Goal: Find specific page/section: Find specific page/section

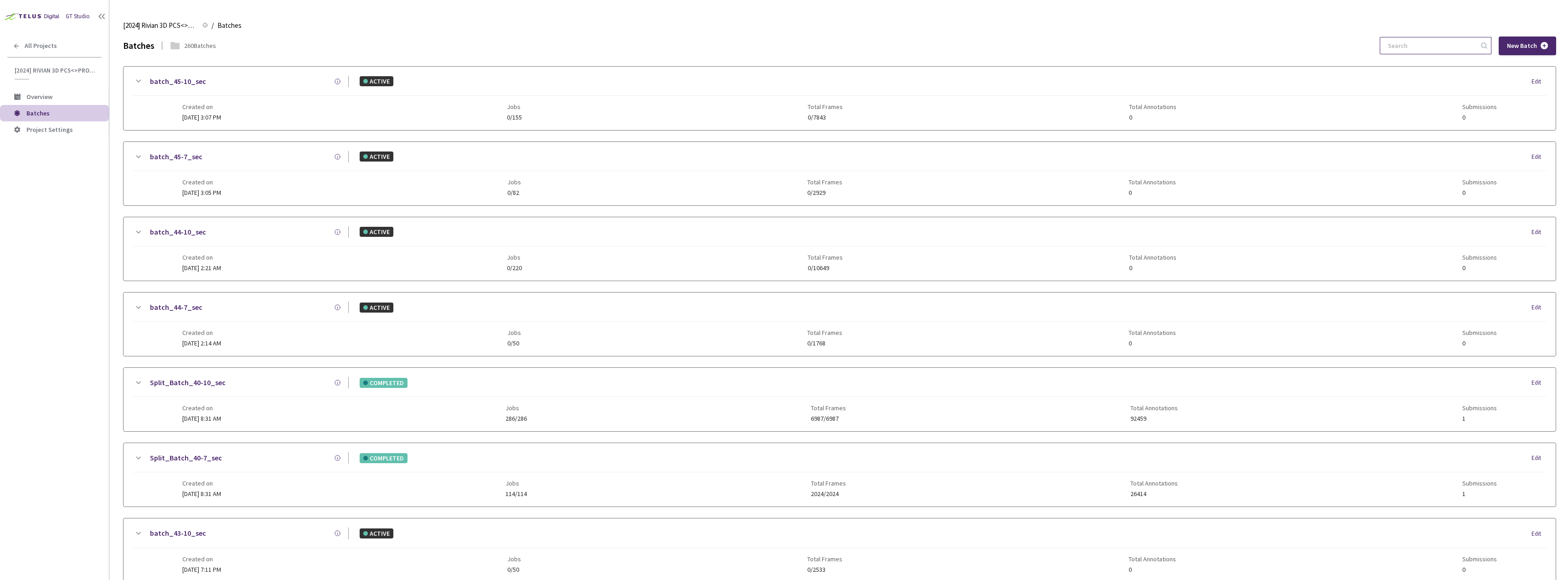
click at [1418, 47] on input at bounding box center [1431, 46] width 97 height 17
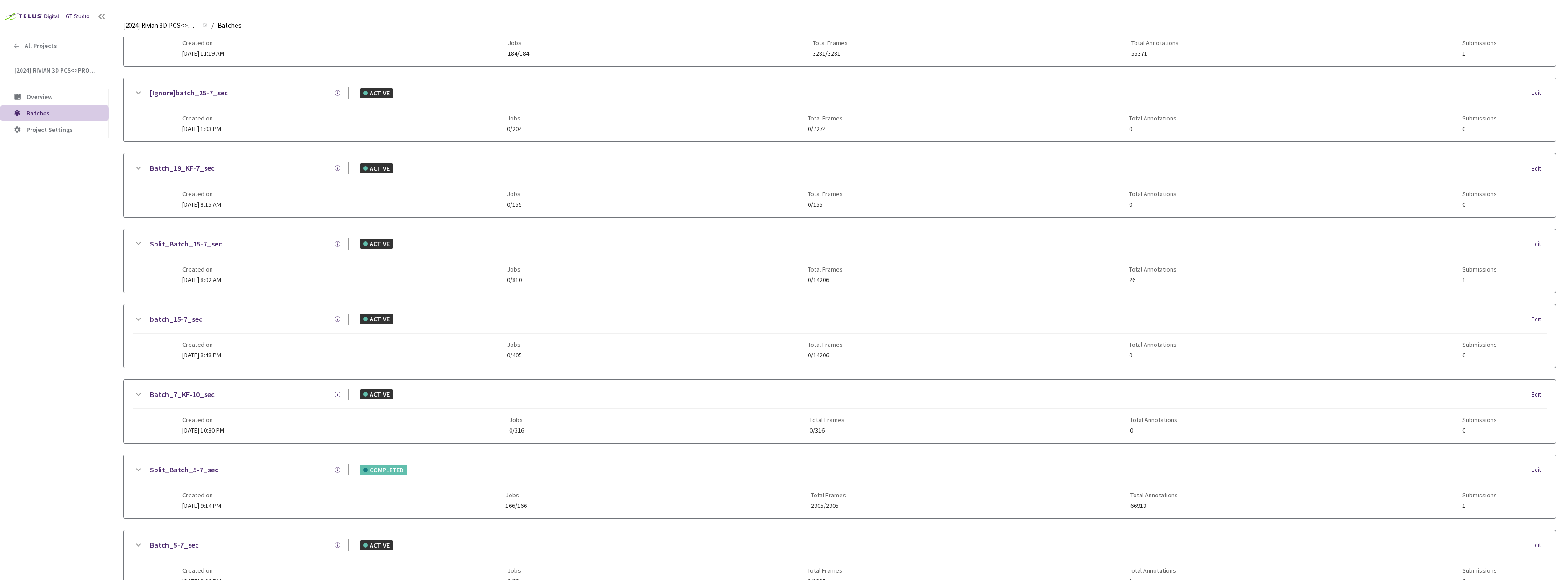
scroll to position [426, 0]
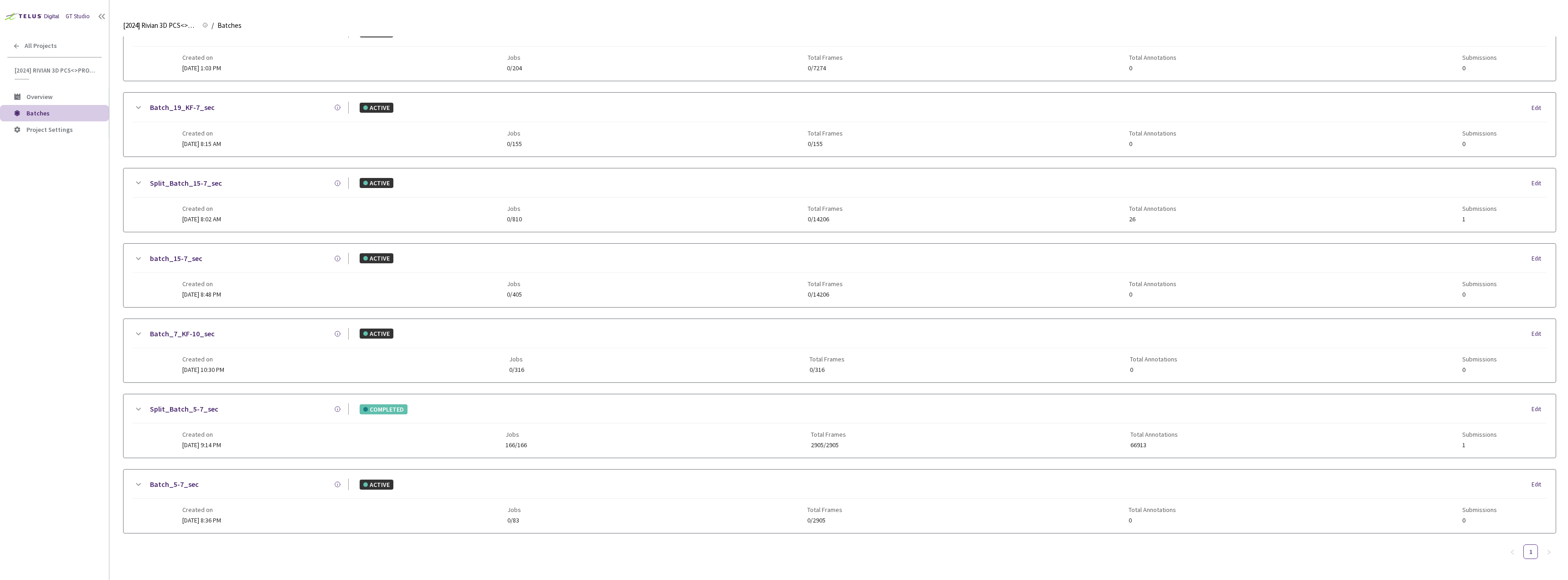
type input "5-7"
click at [137, 410] on icon at bounding box center [137, 408] width 11 height 11
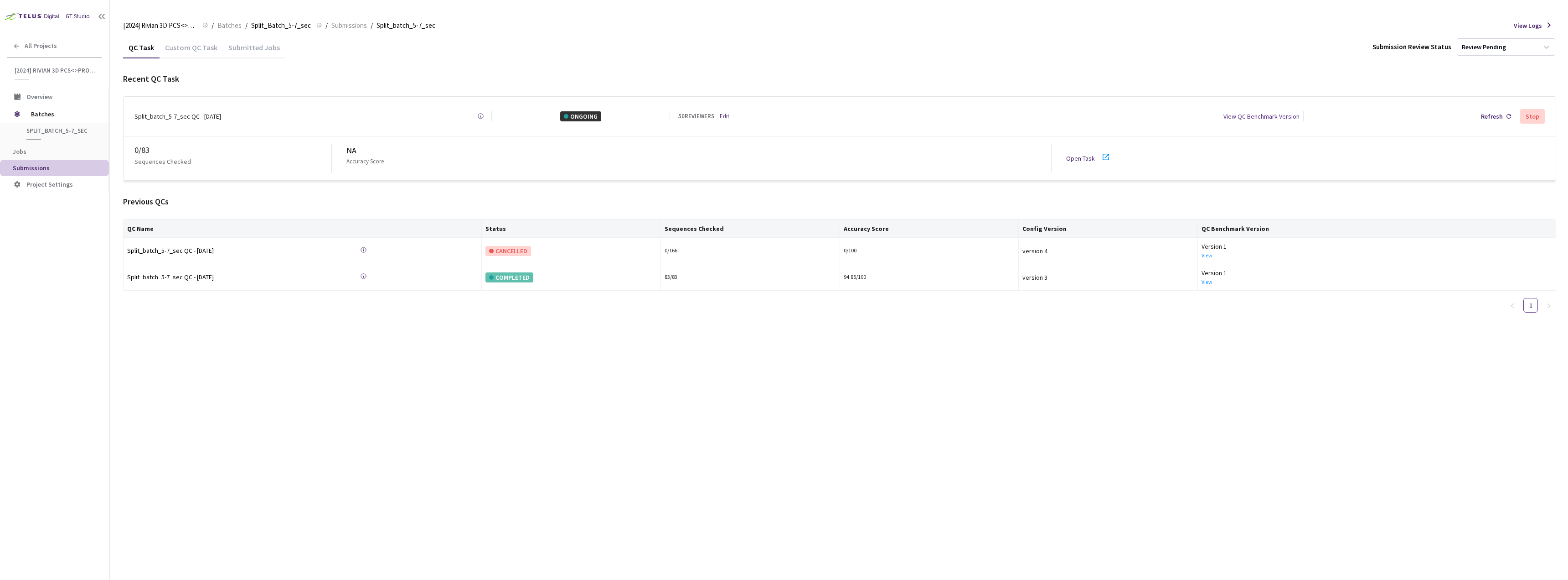
click at [188, 52] on div "Custom QC Task" at bounding box center [192, 50] width 63 height 16
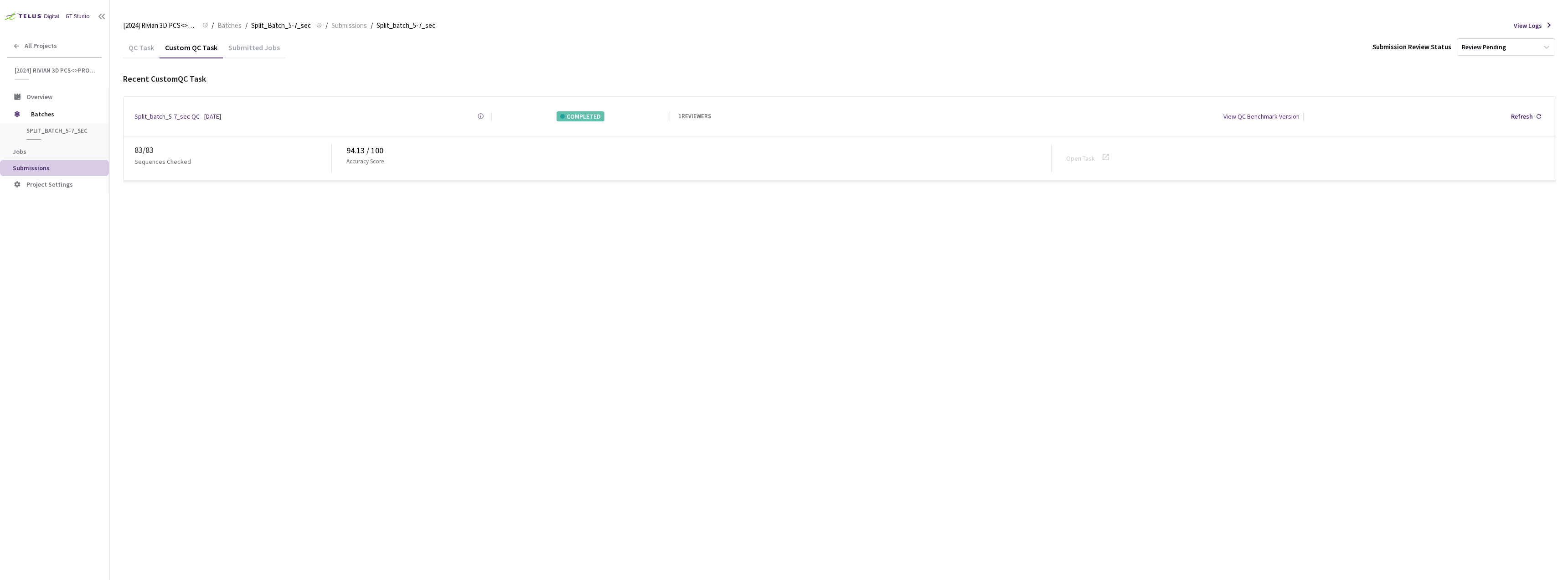
click at [137, 42] on div "QC Task" at bounding box center [142, 50] width 37 height 16
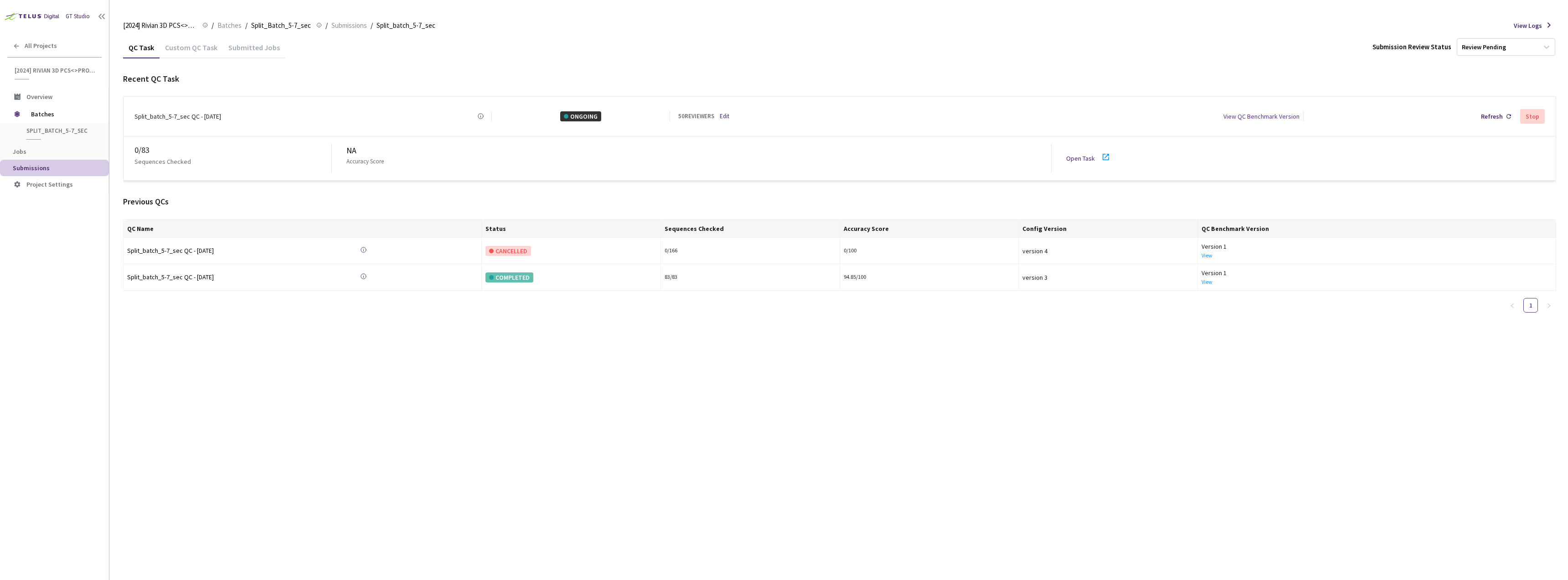
click at [193, 46] on div "Custom QC Task" at bounding box center [192, 50] width 63 height 16
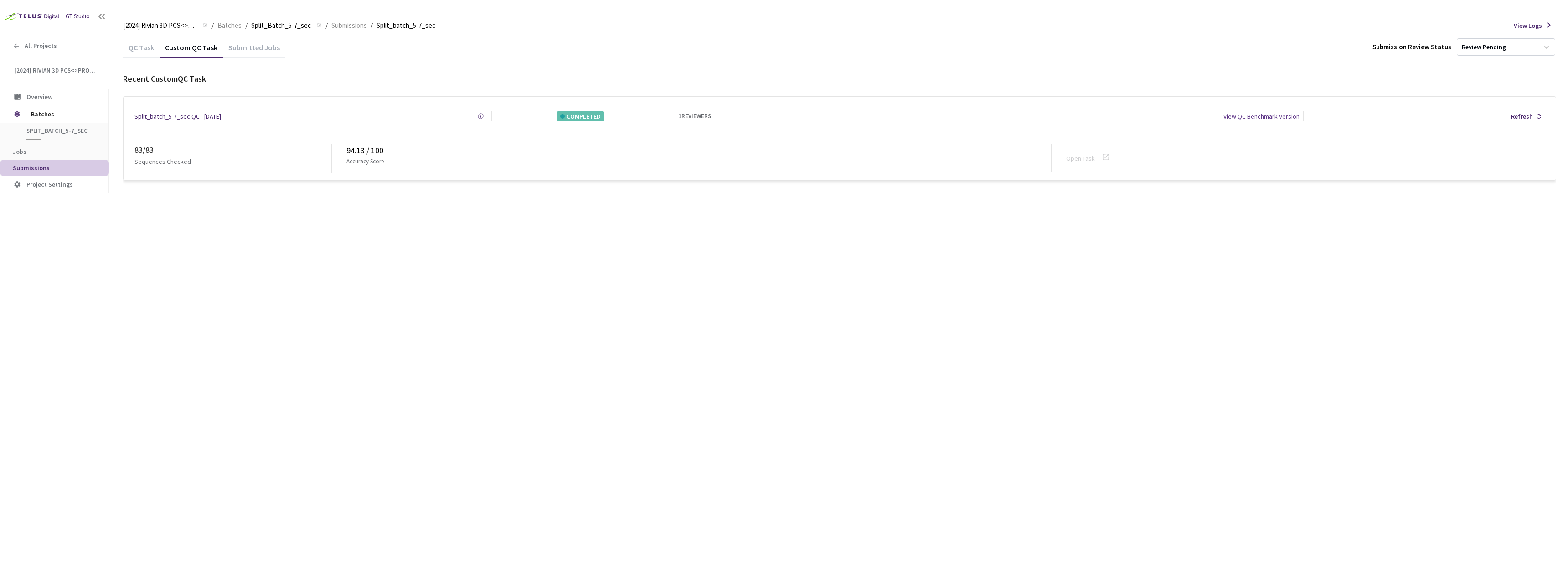
click at [142, 52] on div "QC Task" at bounding box center [142, 50] width 37 height 16
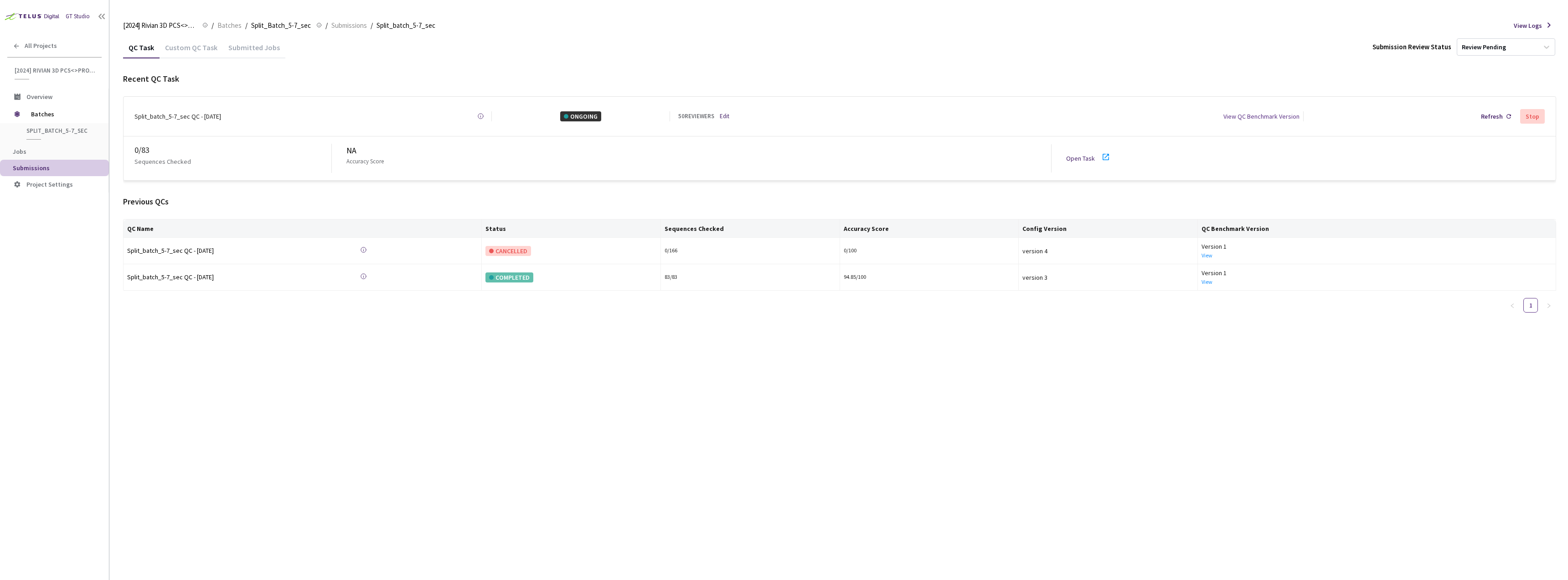
click at [176, 52] on div "Custom QC Task" at bounding box center [192, 50] width 63 height 16
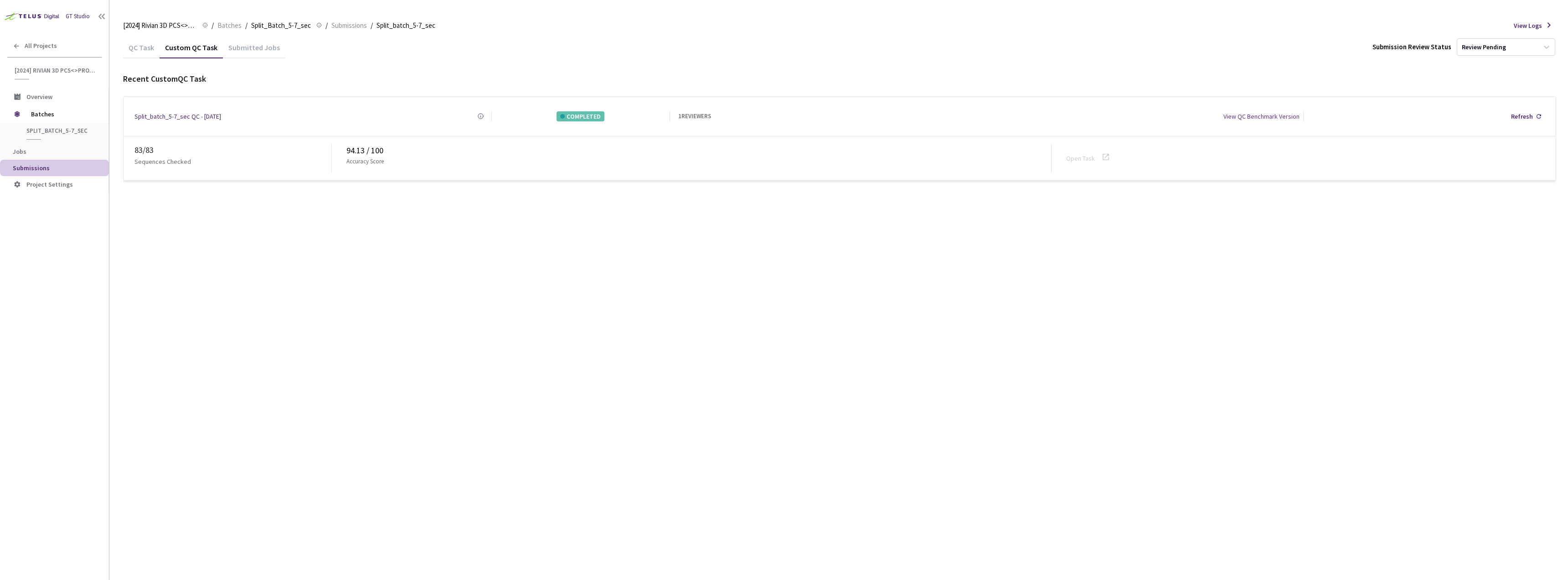
drag, startPoint x: 153, startPoint y: 49, endPoint x: 174, endPoint y: 44, distance: 21.6
click at [153, 49] on div "QC Task" at bounding box center [142, 50] width 37 height 16
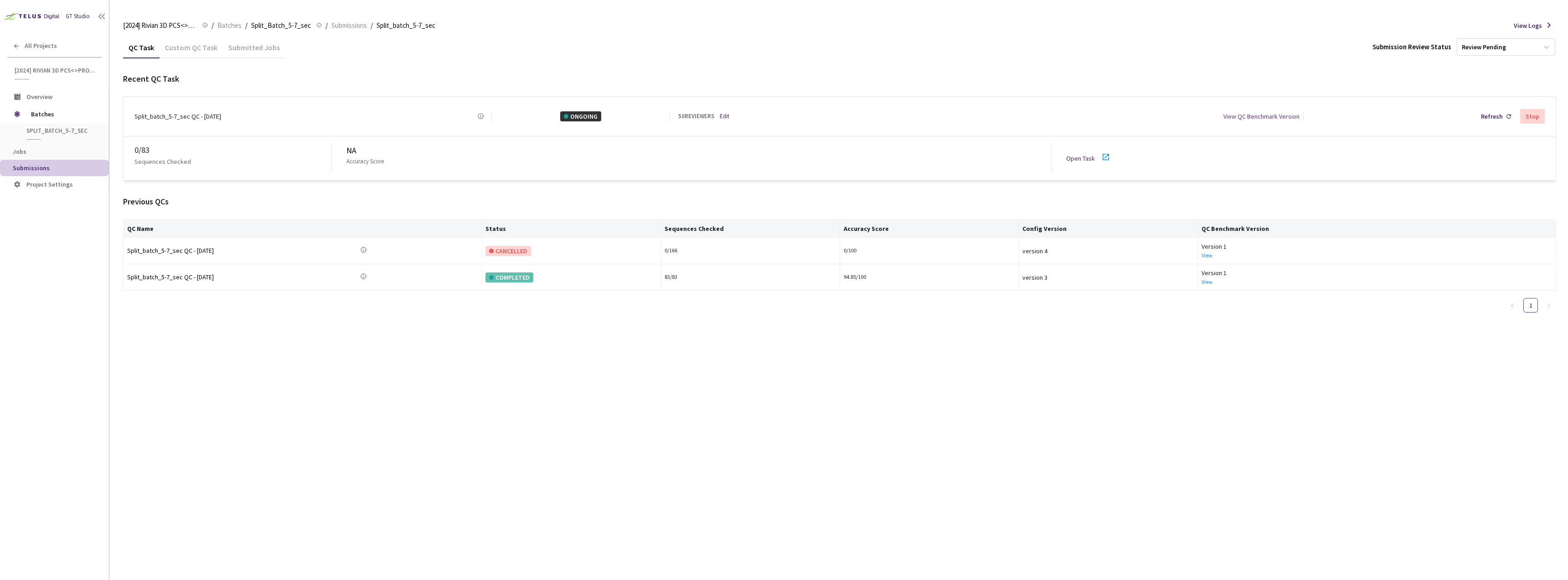
click at [188, 44] on div "Custom QC Task" at bounding box center [192, 50] width 63 height 16
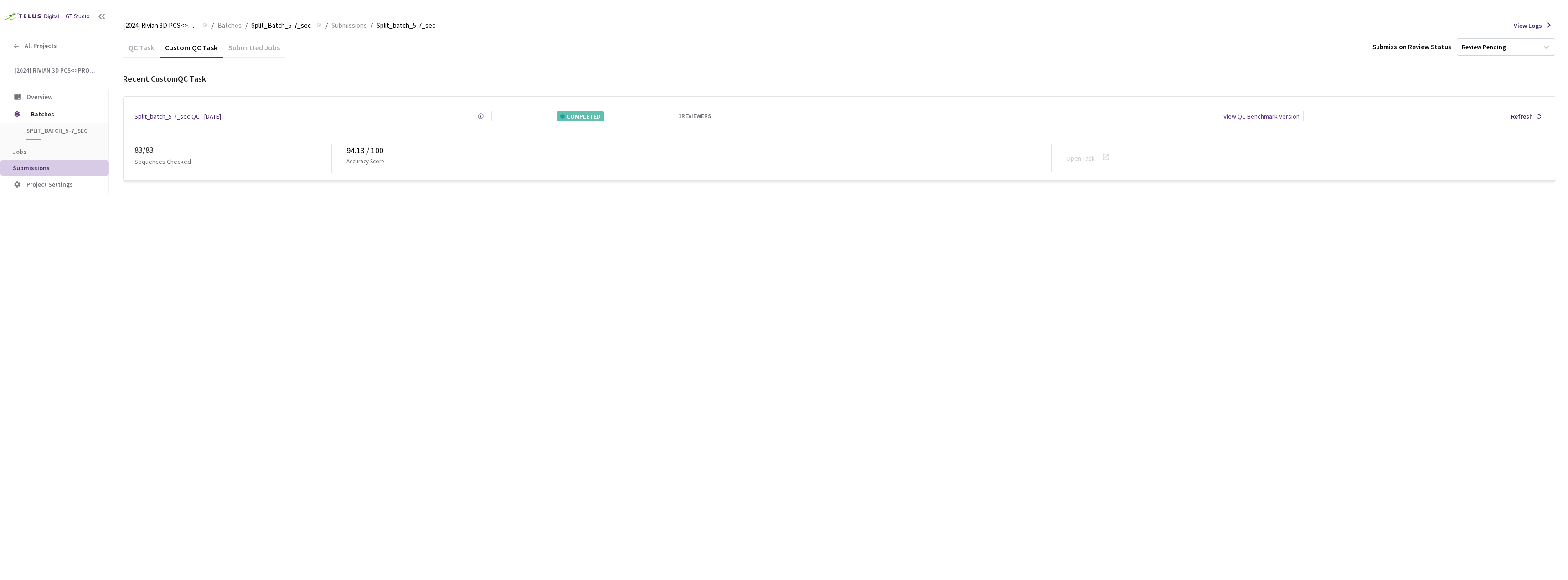
click at [251, 57] on div "Submitted Jobs" at bounding box center [254, 50] width 62 height 16
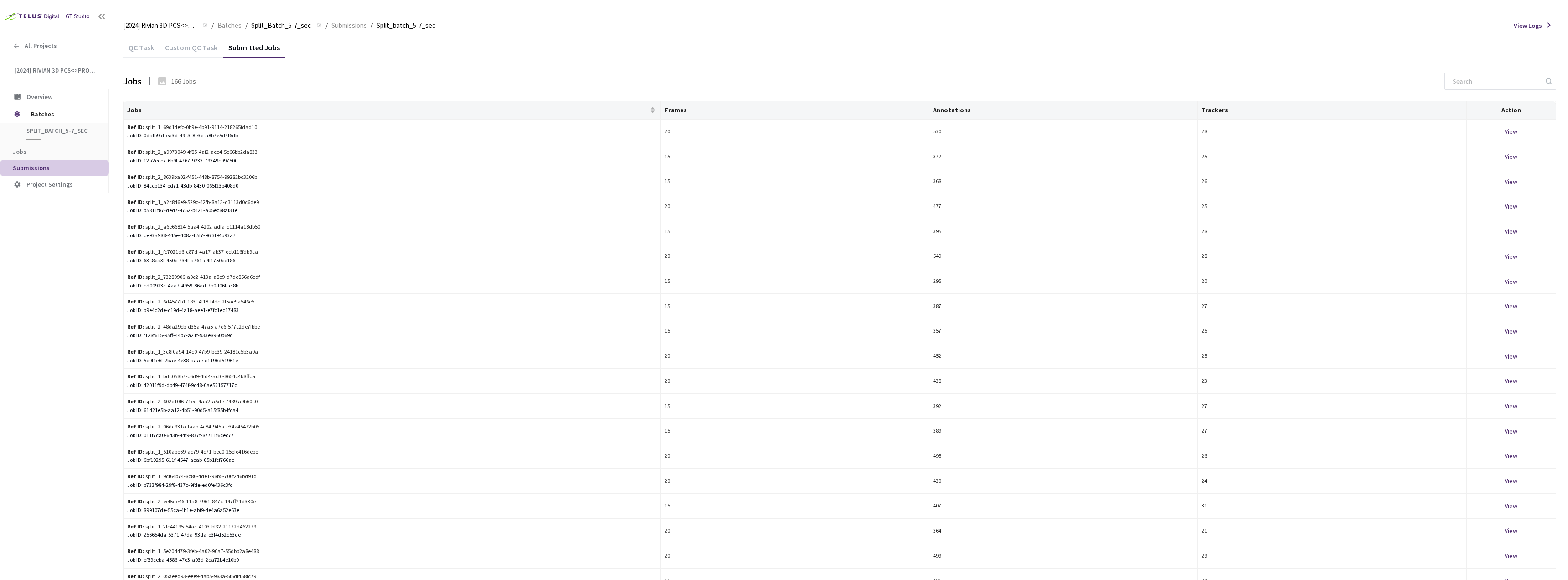
click at [192, 51] on div "Custom QC Task" at bounding box center [192, 50] width 63 height 16
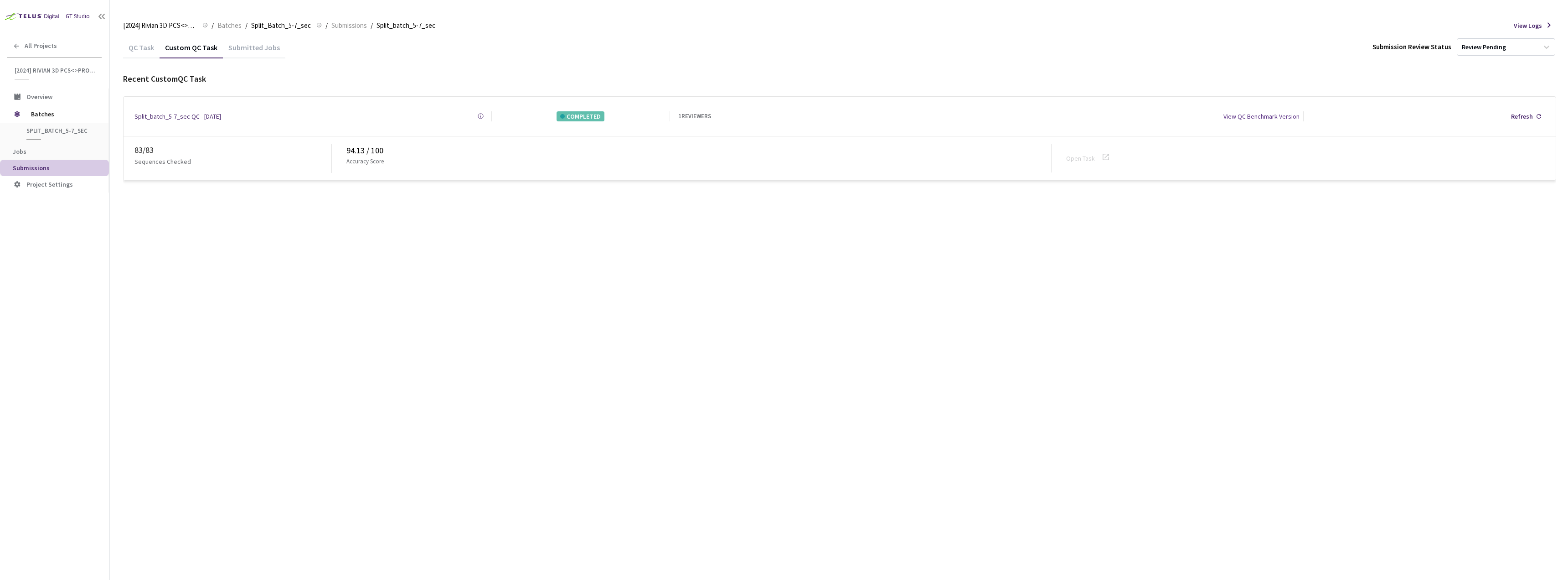
click at [150, 46] on div "QC Task" at bounding box center [142, 50] width 37 height 16
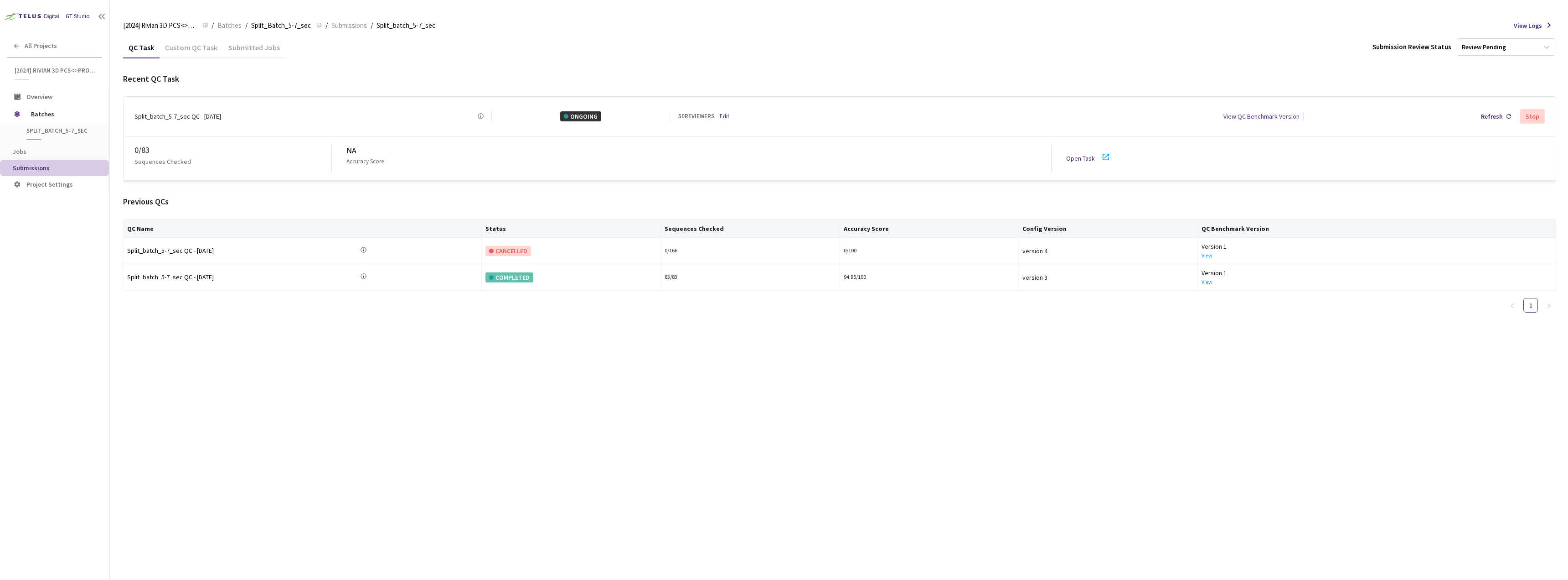
click at [193, 51] on div "Custom QC Task" at bounding box center [192, 50] width 63 height 16
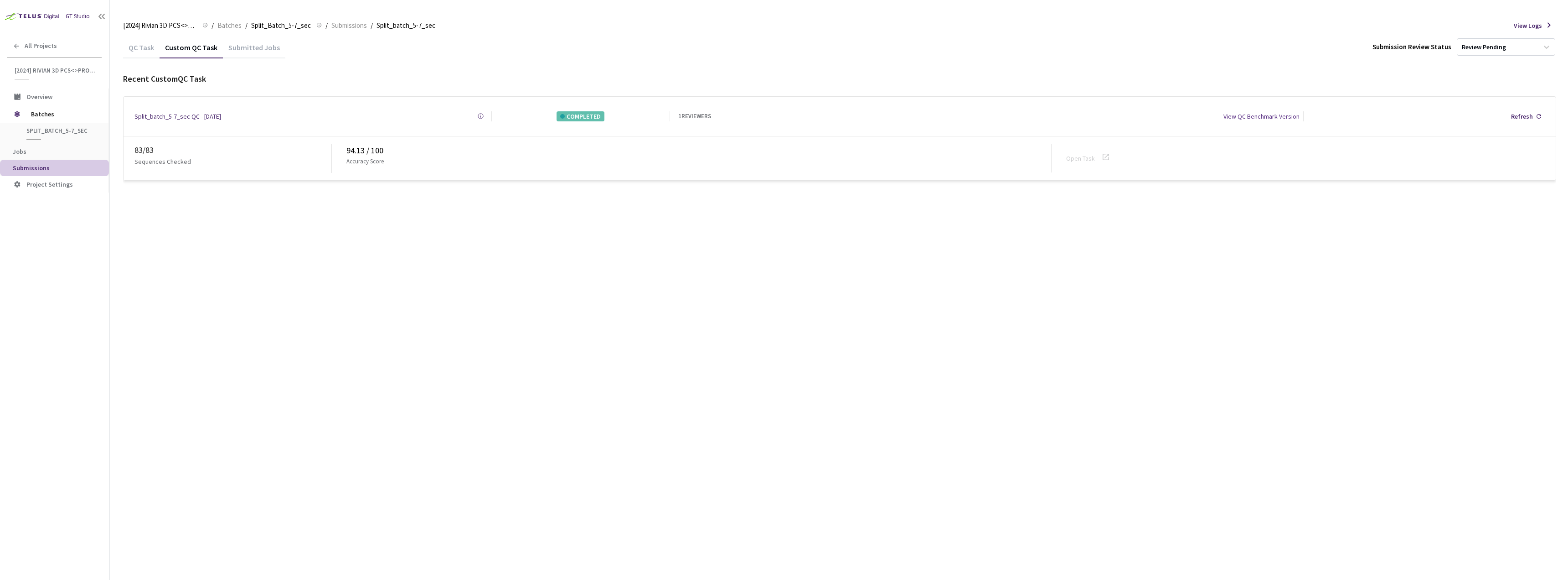
click at [140, 52] on div "QC Task" at bounding box center [142, 50] width 37 height 16
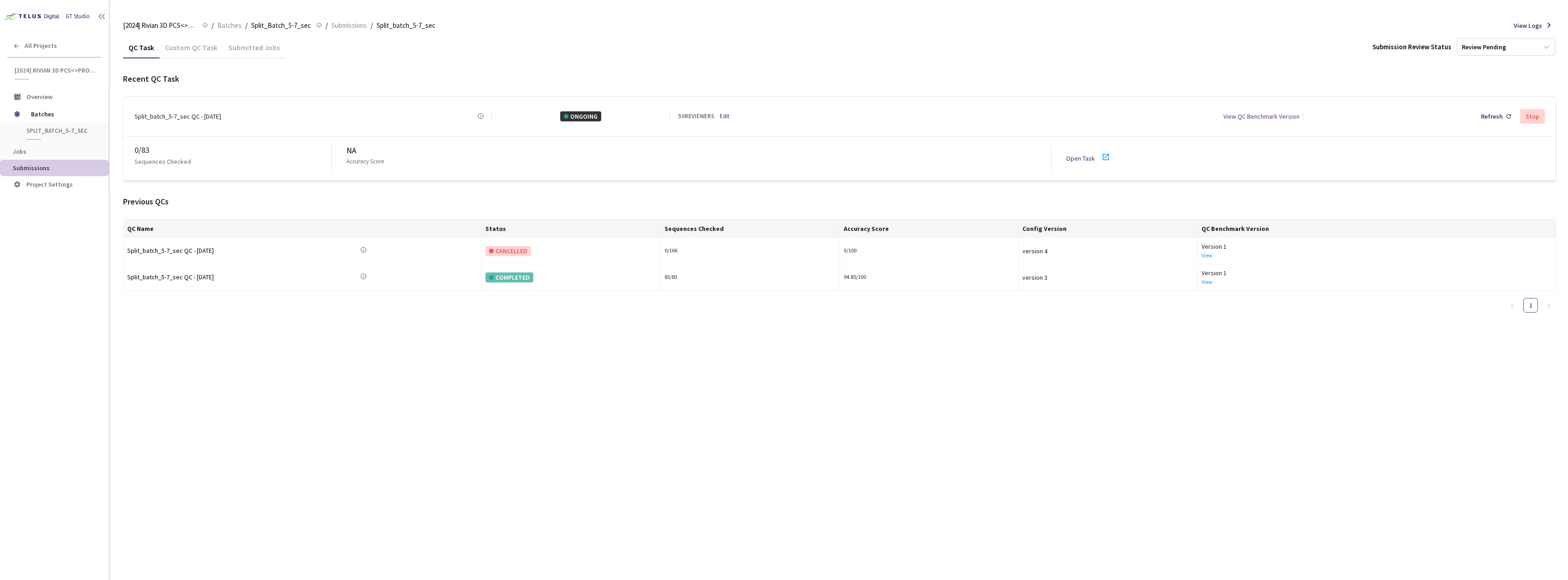
click at [1105, 153] on icon at bounding box center [1106, 157] width 7 height 7
